Goal: Task Accomplishment & Management: Manage account settings

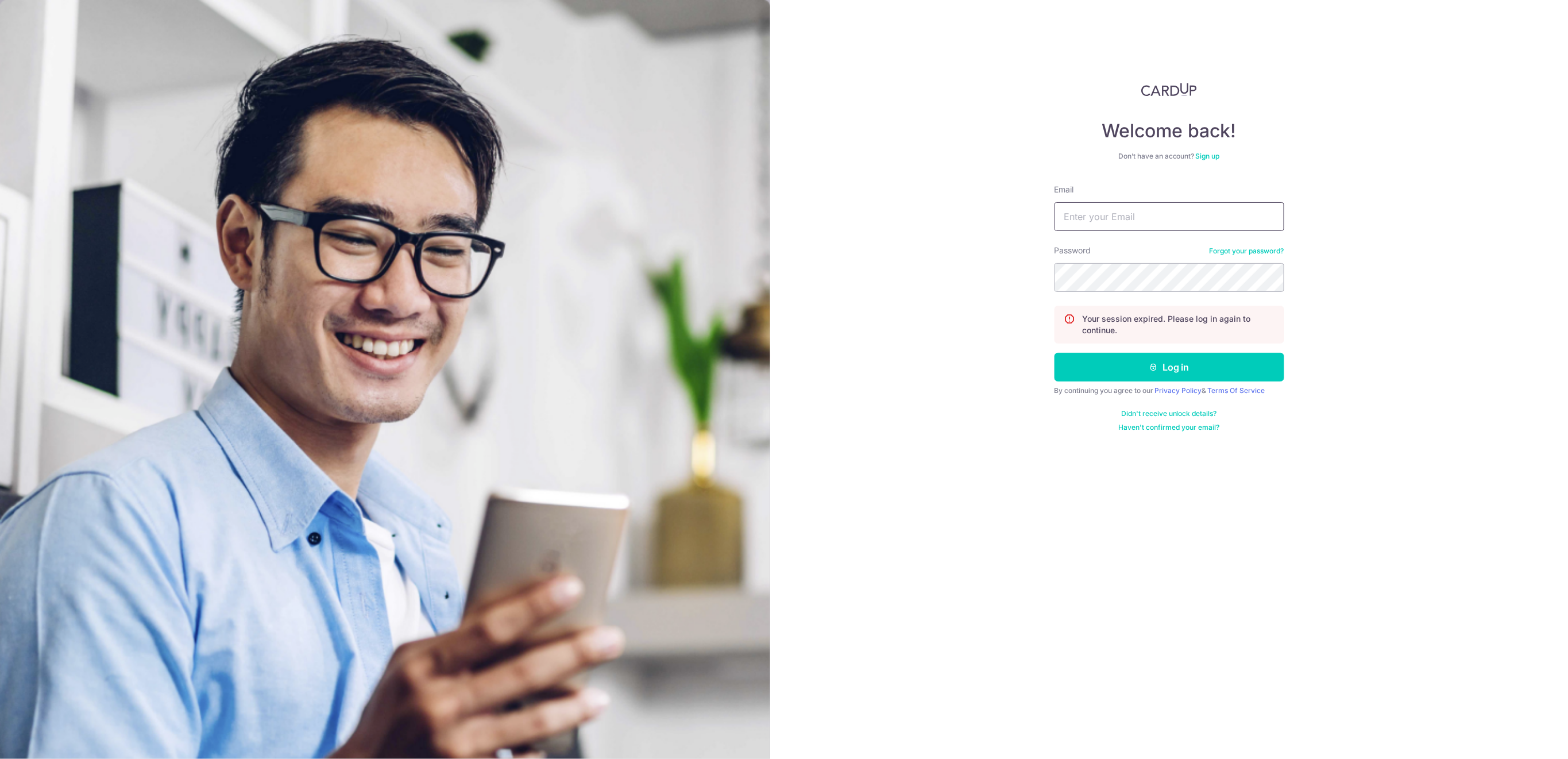
click at [1155, 221] on input "Email" at bounding box center [1169, 217] width 229 height 29
type input "[EMAIL_ADDRESS][DOMAIN_NAME]"
click at [1167, 370] on button "Log in" at bounding box center [1169, 367] width 229 height 29
